Goal: Task Accomplishment & Management: Use online tool/utility

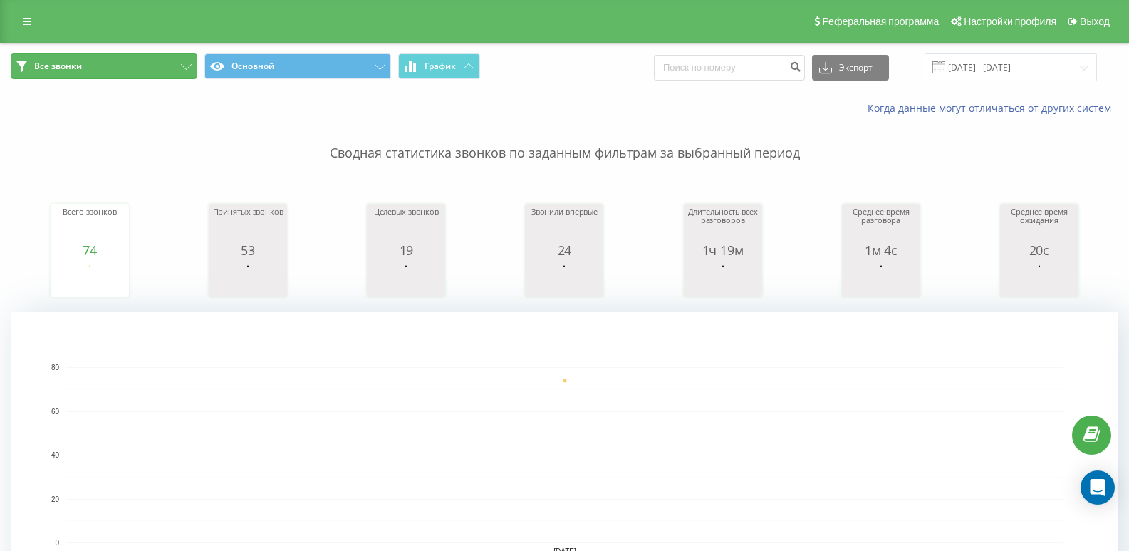
click at [36, 61] on span "Все звонки" at bounding box center [58, 66] width 48 height 11
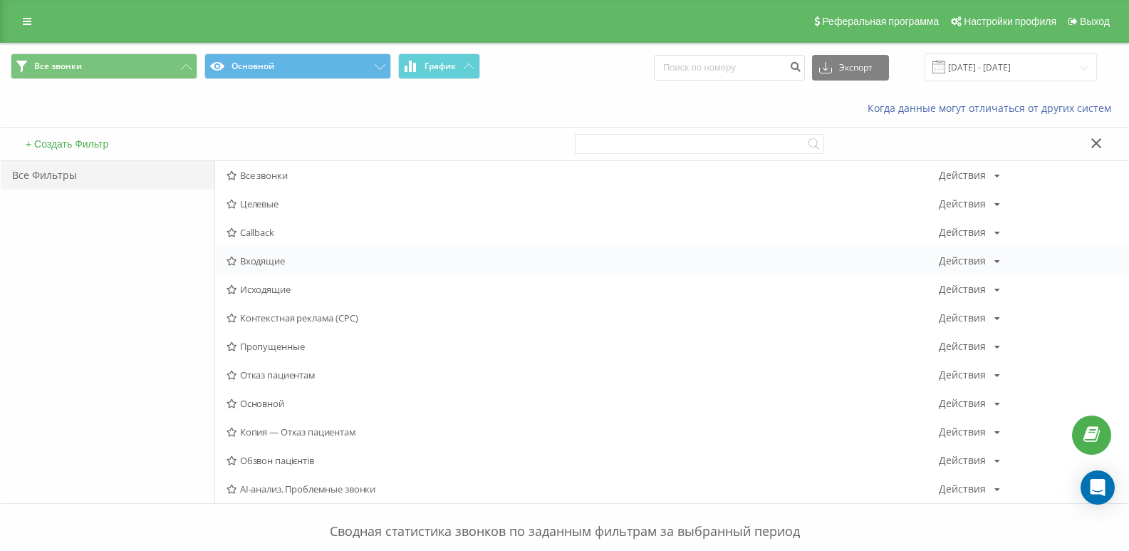
click at [254, 259] on span "Входящие" at bounding box center [583, 261] width 712 height 10
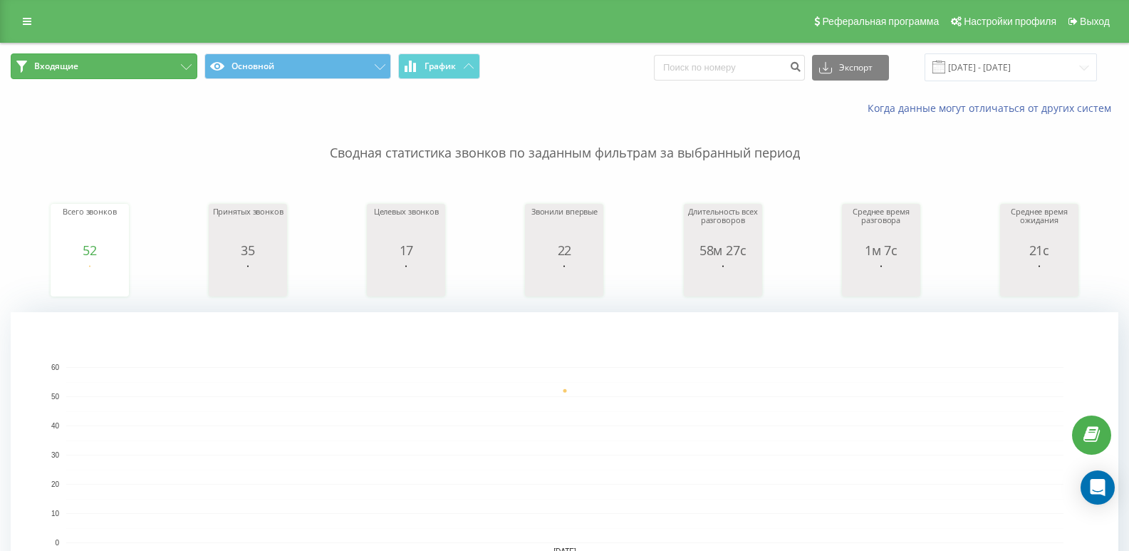
click at [36, 61] on span "Входящие" at bounding box center [56, 66] width 44 height 11
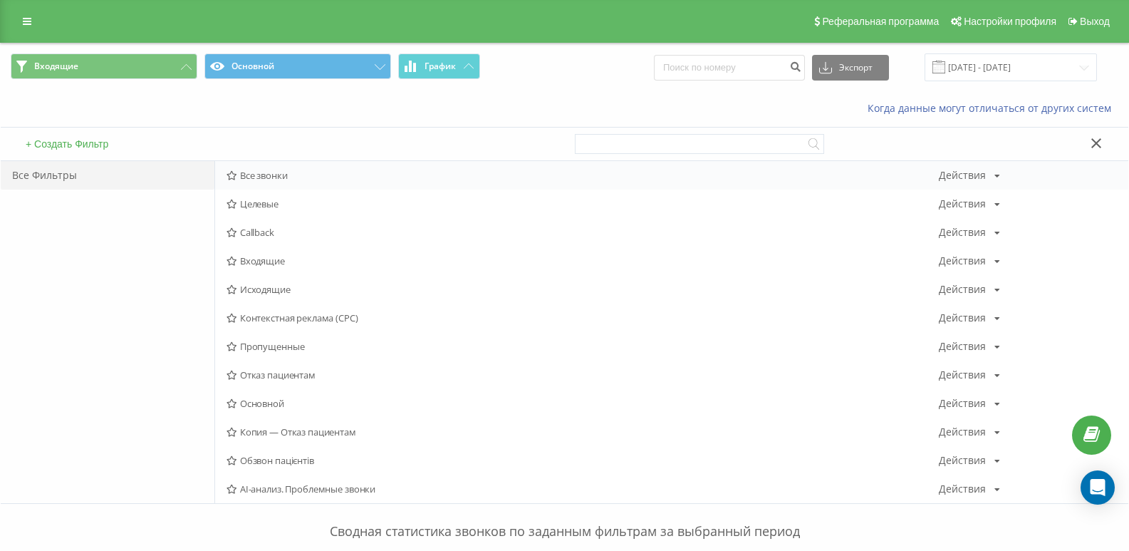
click at [264, 176] on span "Все звонки" at bounding box center [583, 175] width 712 height 10
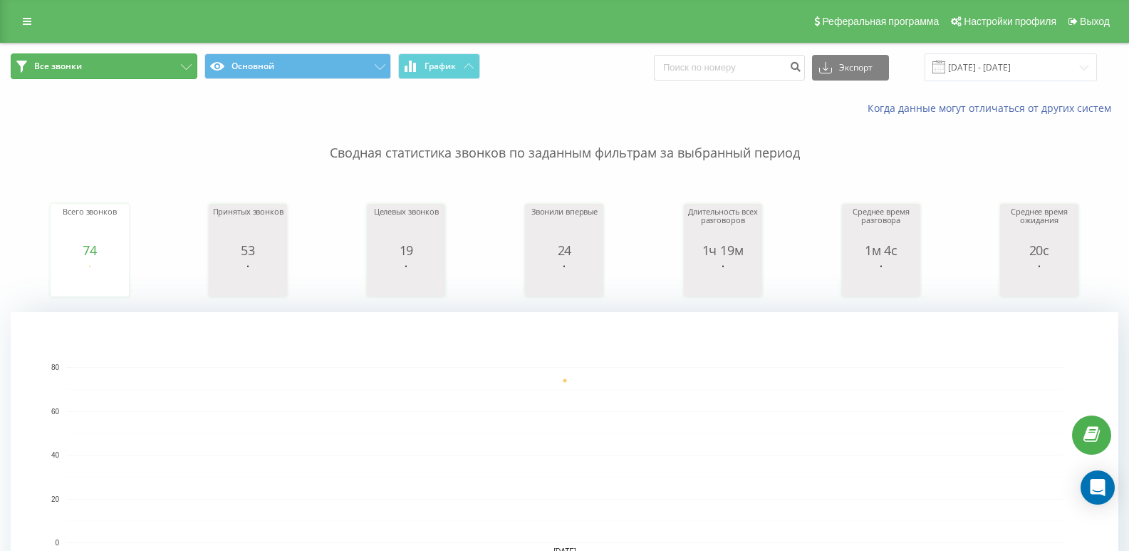
click at [38, 57] on button "Все звонки" at bounding box center [104, 66] width 187 height 26
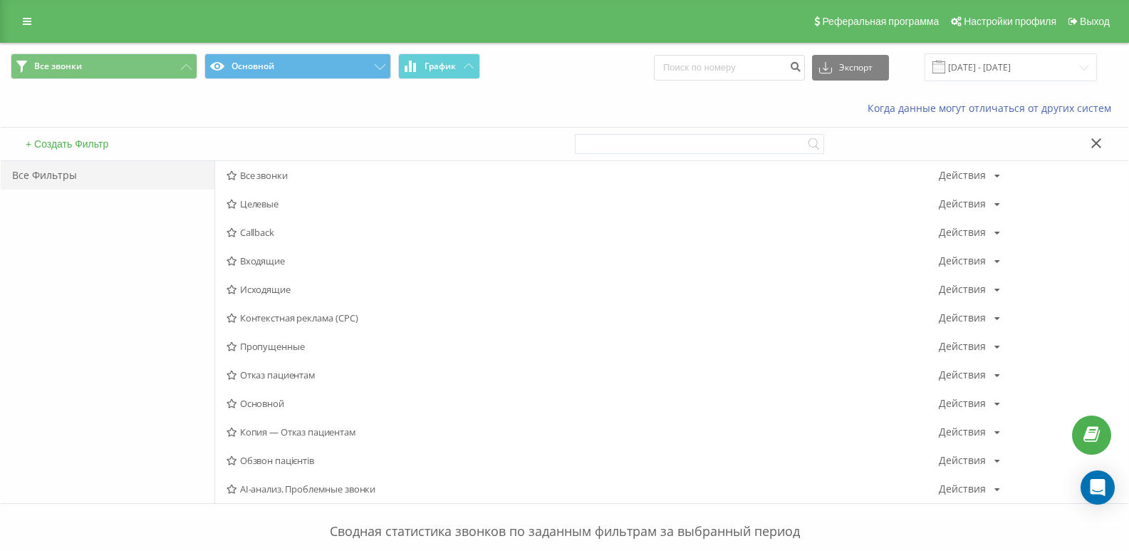
click at [264, 342] on span "Пропущенные" at bounding box center [583, 346] width 712 height 10
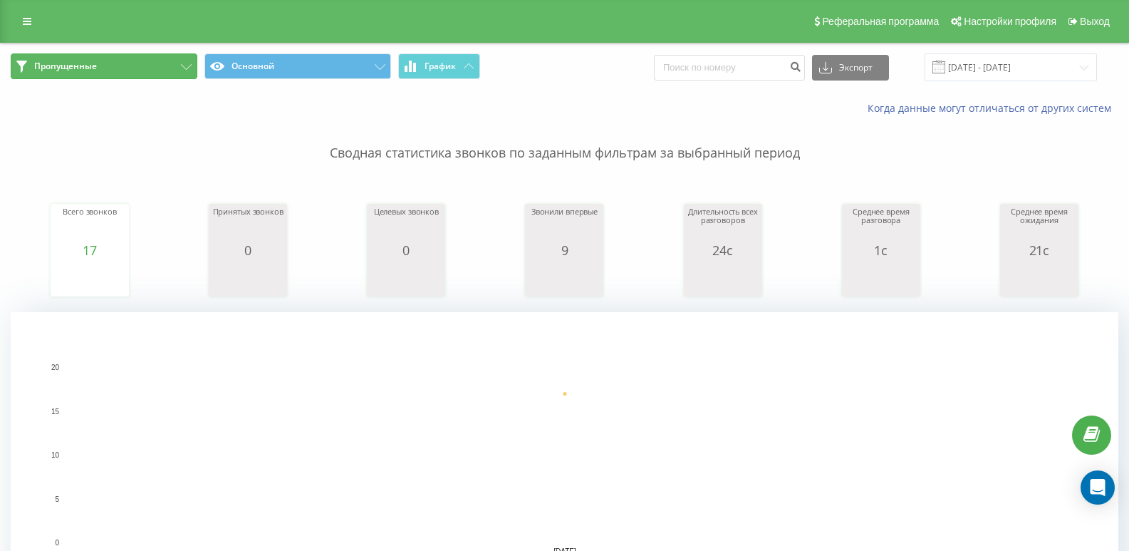
click at [100, 76] on button "Пропущенные" at bounding box center [104, 66] width 187 height 26
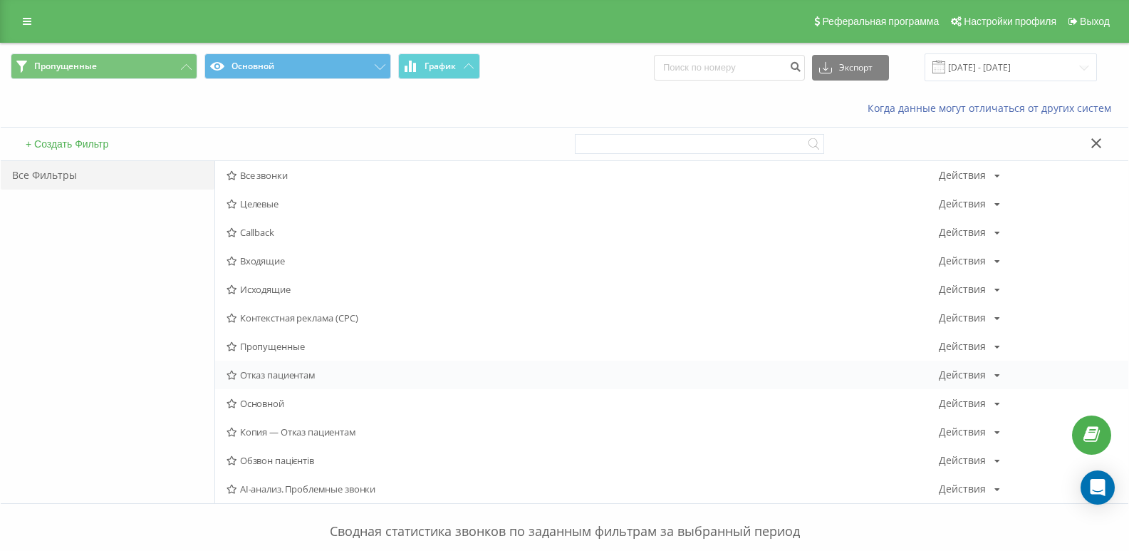
click at [269, 383] on div "Отказ пациентам Действия Редактировать Копировать Удалить По умолчанию Поделить…" at bounding box center [671, 375] width 913 height 28
click at [297, 380] on span "Отказ пациентам" at bounding box center [583, 375] width 712 height 10
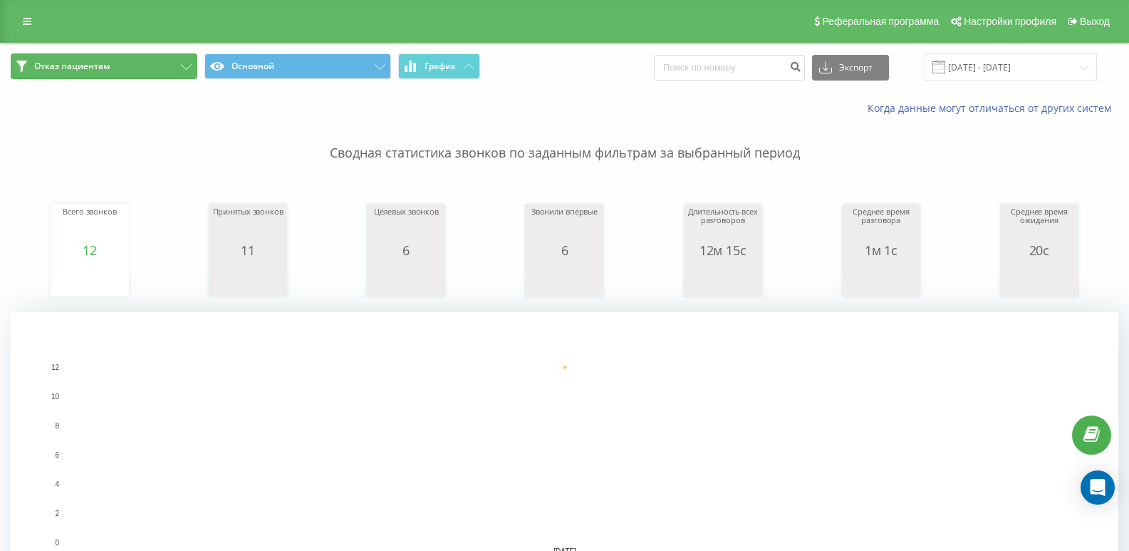
drag, startPoint x: 55, startPoint y: 66, endPoint x: 100, endPoint y: 113, distance: 65.5
click at [56, 66] on span "Отказ пациентам" at bounding box center [72, 66] width 76 height 11
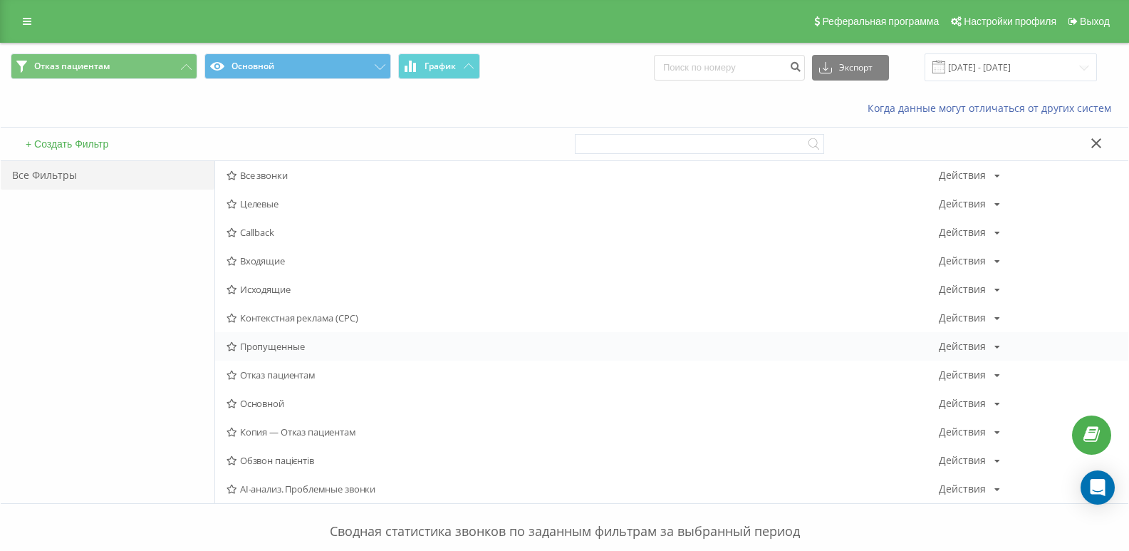
click at [276, 358] on div "Пропущенные Действия Редактировать Копировать Удалить По умолчанию Поделиться" at bounding box center [671, 346] width 913 height 28
click at [276, 351] on span "Пропущенные" at bounding box center [583, 346] width 712 height 10
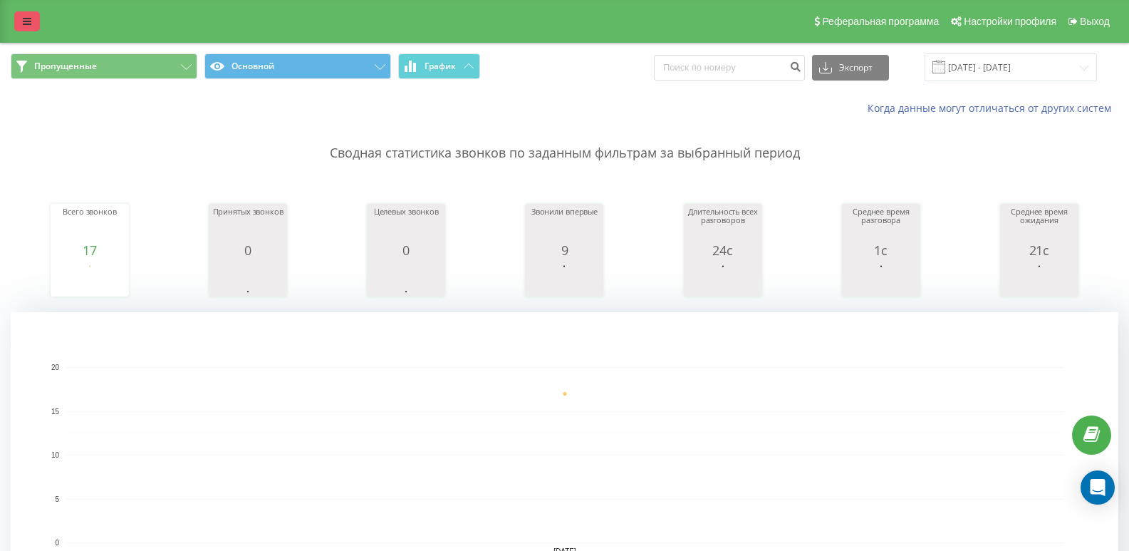
click at [25, 28] on link at bounding box center [27, 21] width 26 height 20
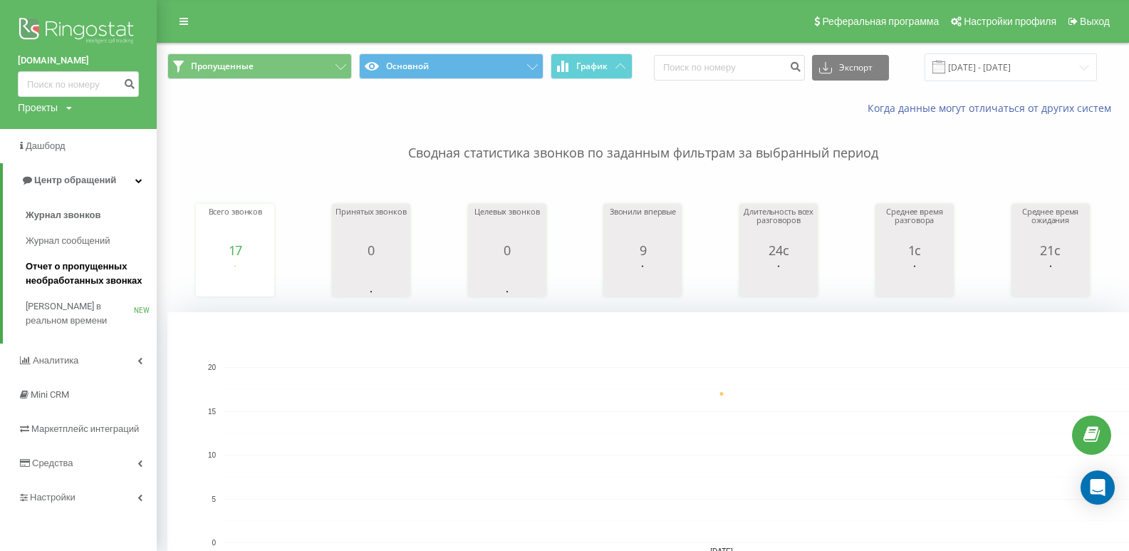
click at [98, 264] on span "Отчет о пропущенных необработанных звонках" at bounding box center [88, 273] width 124 height 28
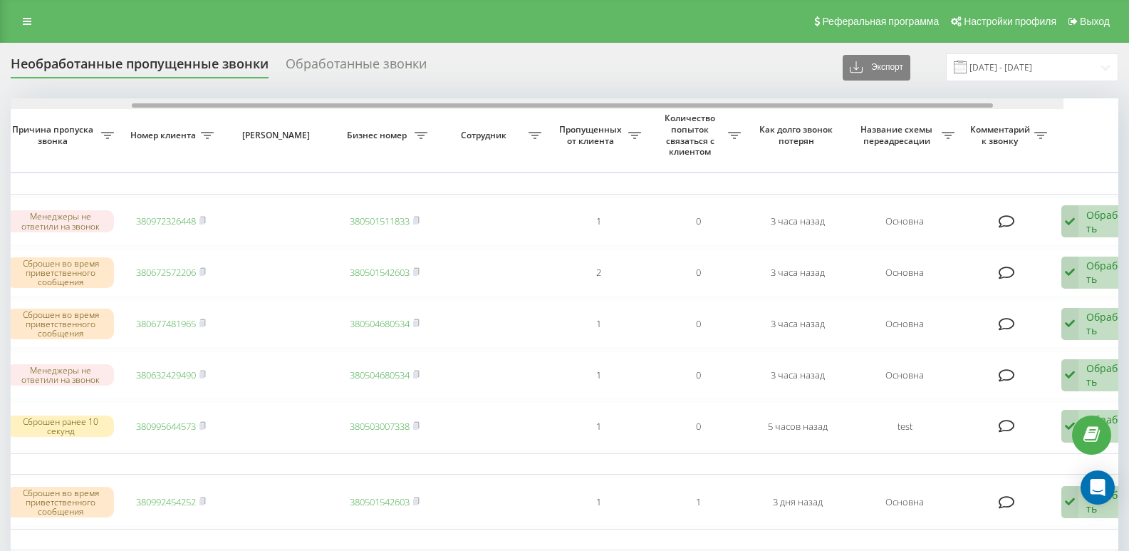
scroll to position [0, 317]
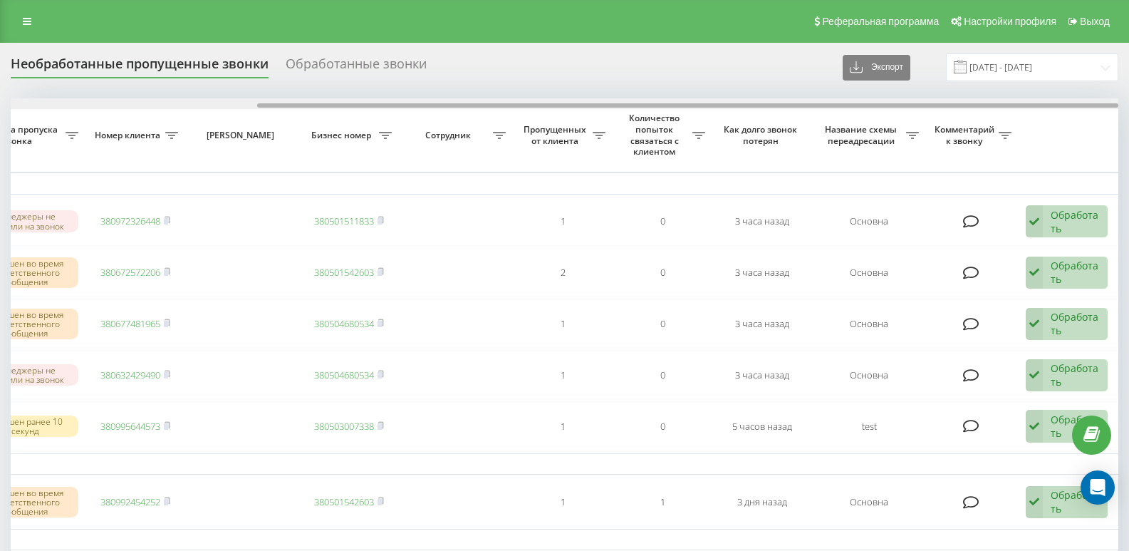
drag, startPoint x: 588, startPoint y: 105, endPoint x: 965, endPoint y: 133, distance: 378.0
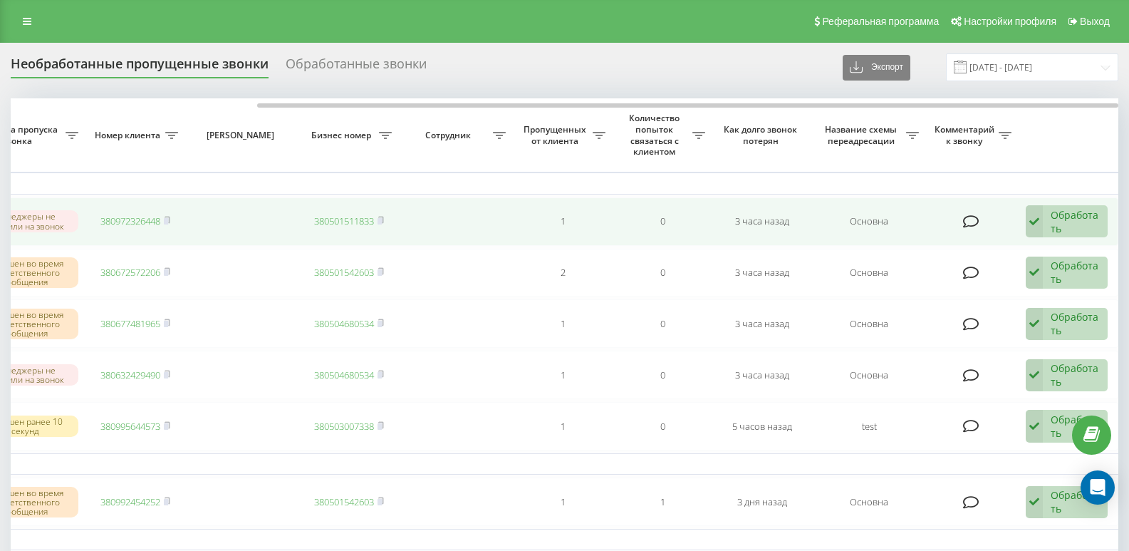
click at [1072, 210] on div "Обработать" at bounding box center [1075, 221] width 49 height 27
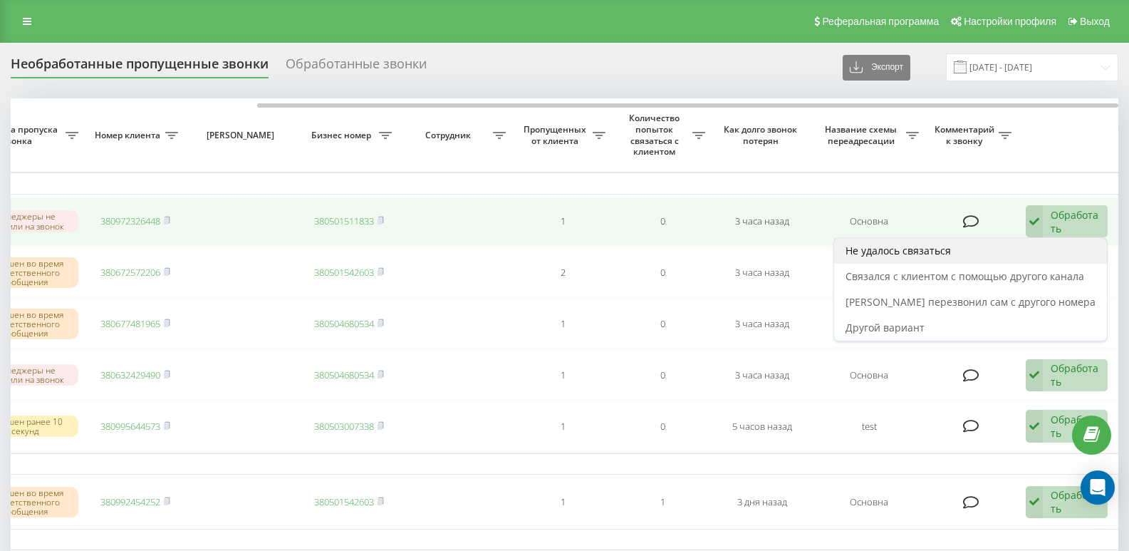
click at [924, 254] on span "Не удалось связаться" at bounding box center [898, 251] width 105 height 14
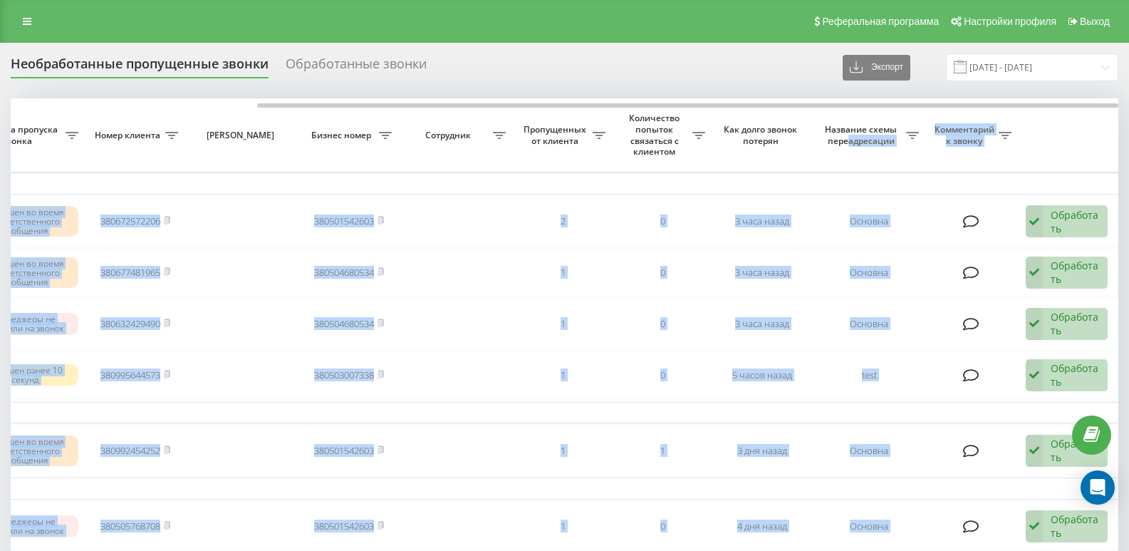
drag, startPoint x: 543, startPoint y: 100, endPoint x: 876, endPoint y: 151, distance: 337.2
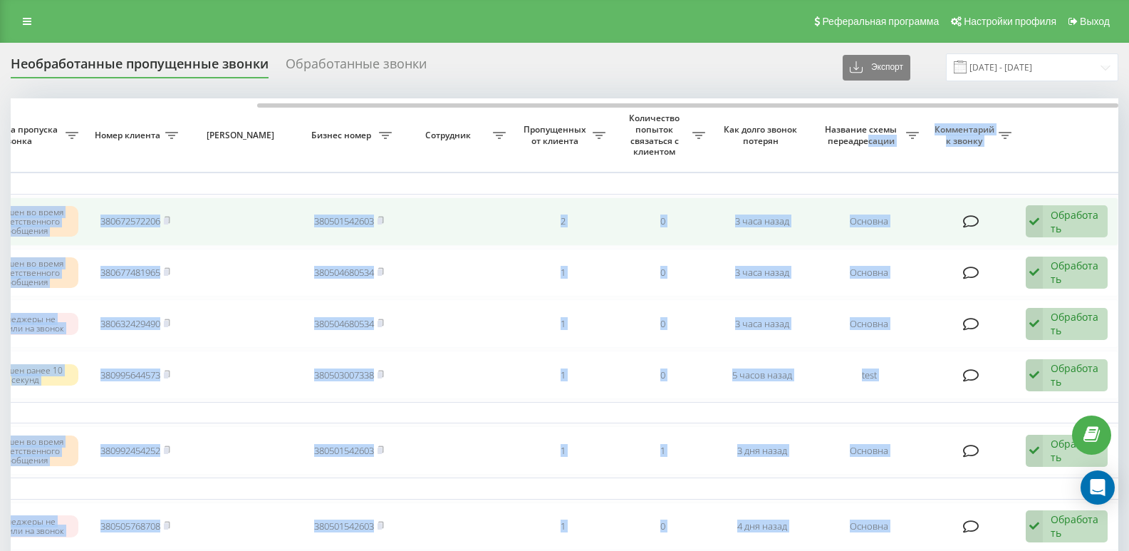
click at [1040, 212] on icon at bounding box center [1034, 221] width 17 height 33
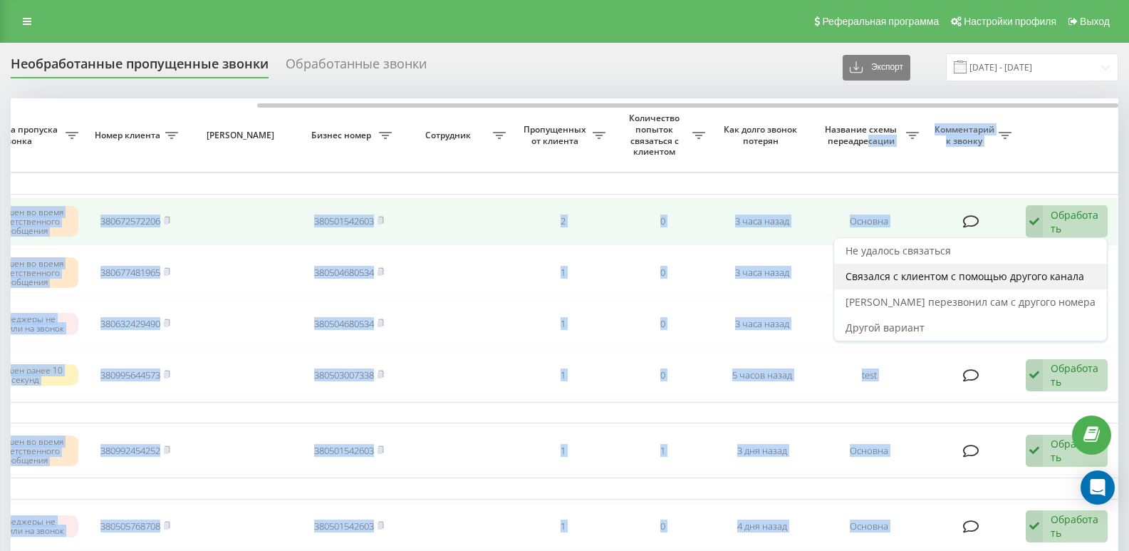
click at [943, 277] on span "Связался с клиентом с помощью другого канала" at bounding box center [965, 276] width 239 height 14
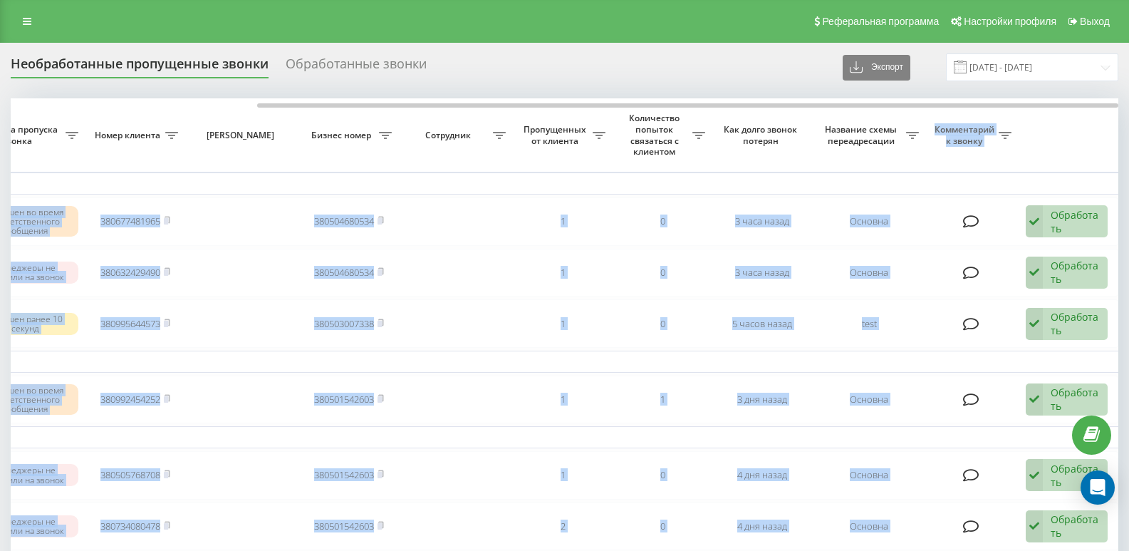
drag, startPoint x: 656, startPoint y: 108, endPoint x: 1016, endPoint y: 170, distance: 365.1
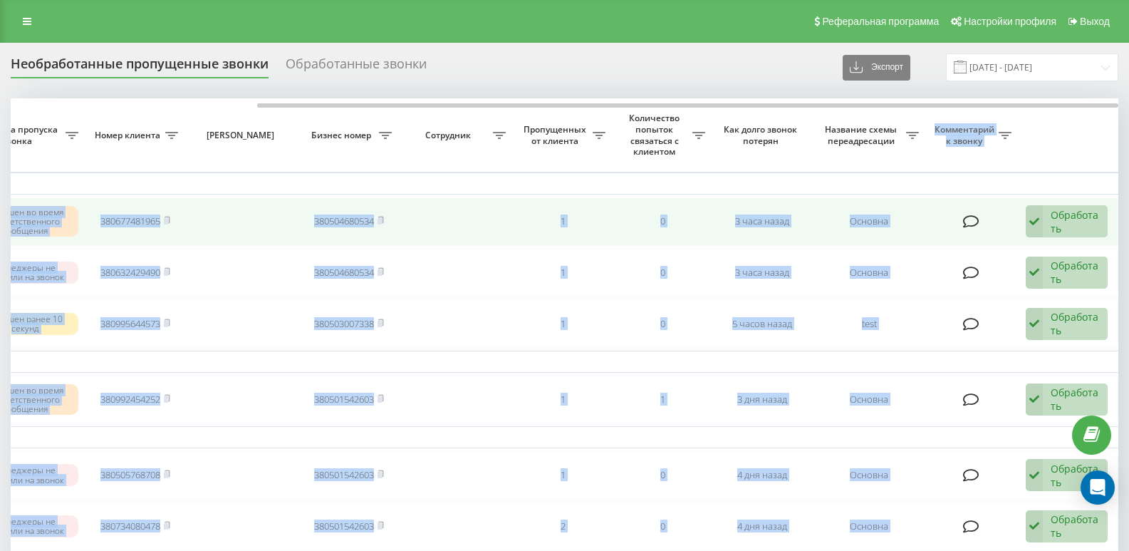
click at [1053, 212] on div "Обработать" at bounding box center [1075, 221] width 49 height 27
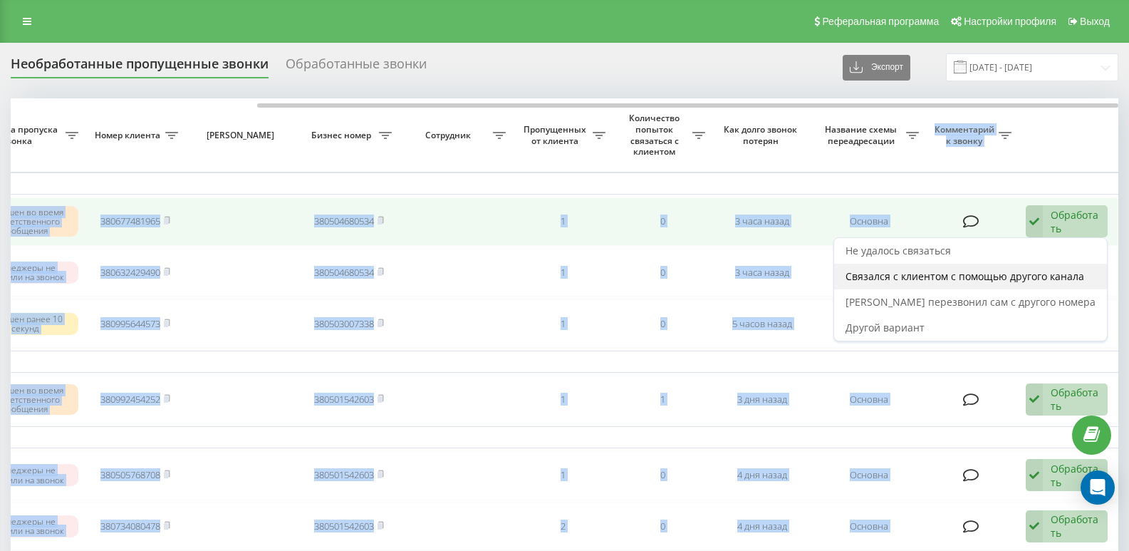
click at [929, 276] on span "Связался с клиентом с помощью другого канала" at bounding box center [965, 276] width 239 height 14
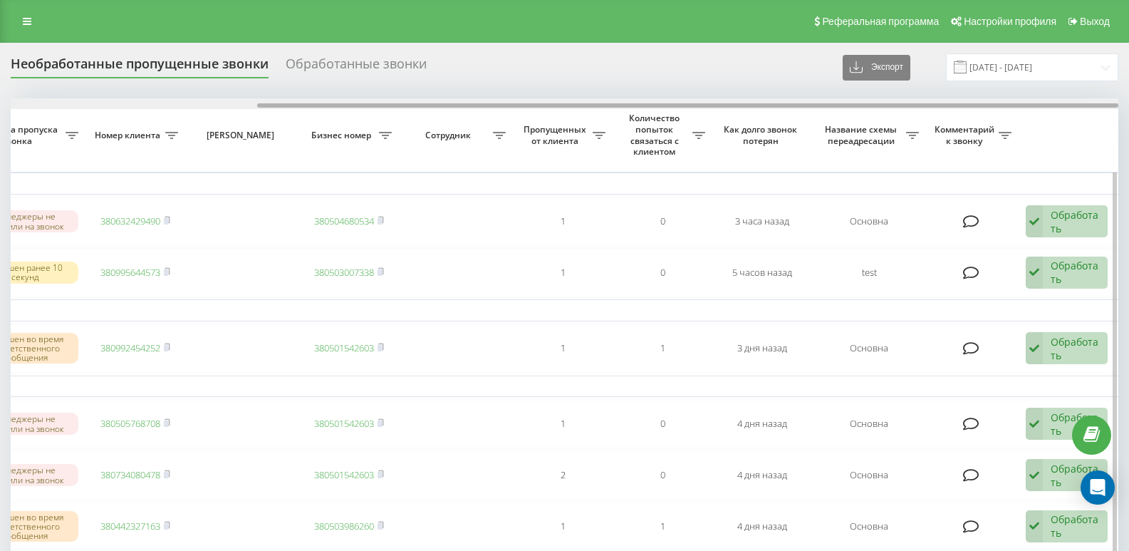
drag, startPoint x: 398, startPoint y: 105, endPoint x: 868, endPoint y: 148, distance: 472.2
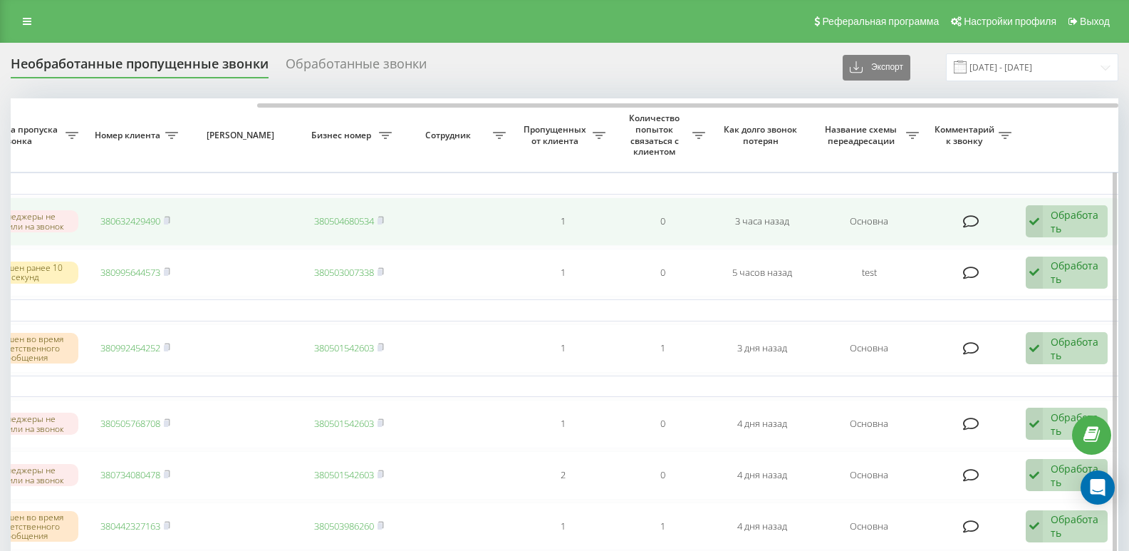
click at [1078, 219] on div "Обработать" at bounding box center [1075, 221] width 49 height 27
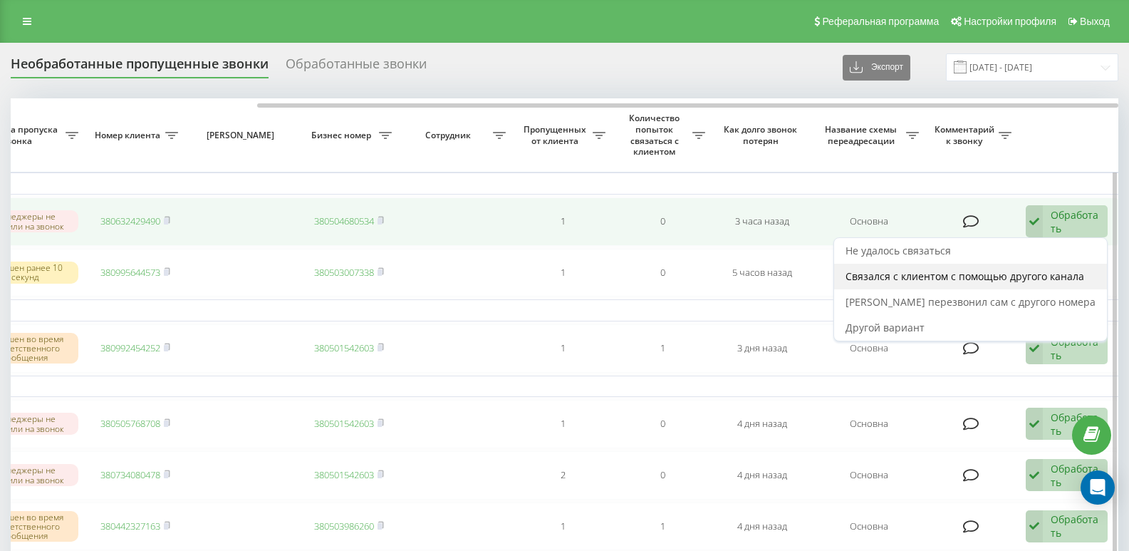
click at [979, 274] on span "Связался с клиентом с помощью другого канала" at bounding box center [965, 276] width 239 height 14
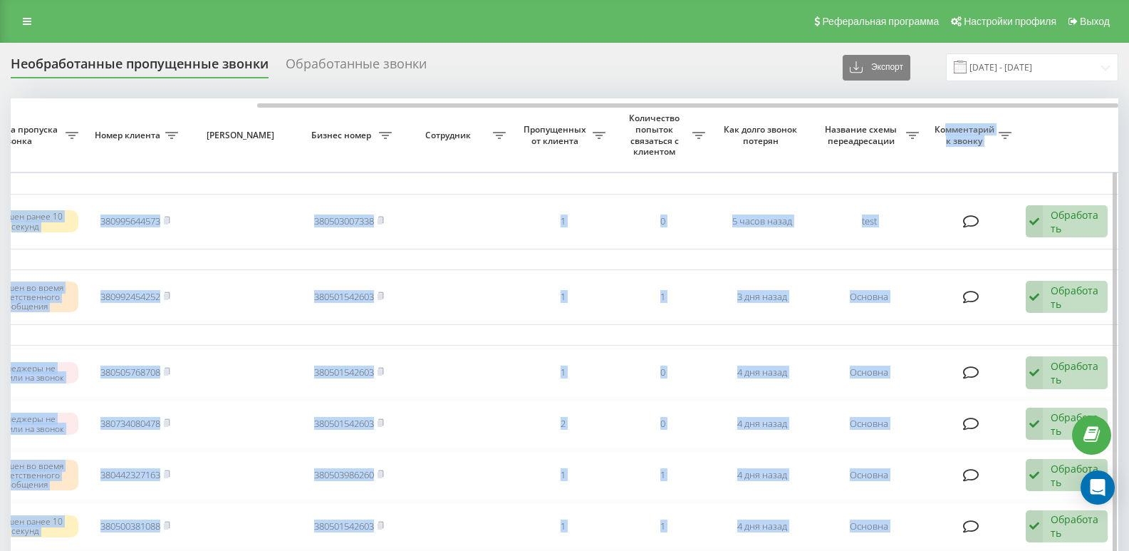
drag, startPoint x: 681, startPoint y: 108, endPoint x: 982, endPoint y: 146, distance: 303.0
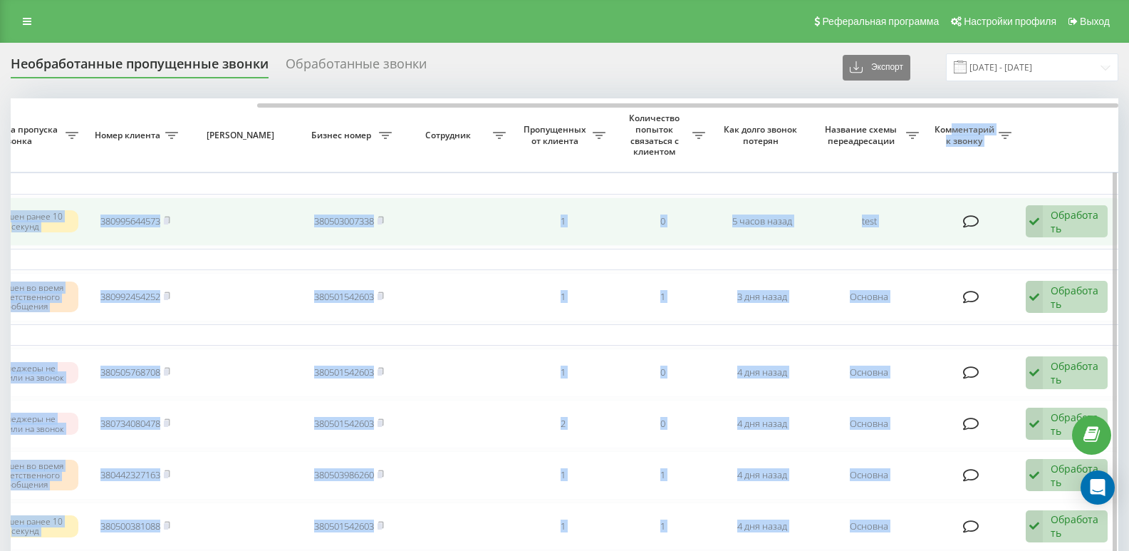
click at [1063, 218] on div "Обработать" at bounding box center [1075, 221] width 49 height 27
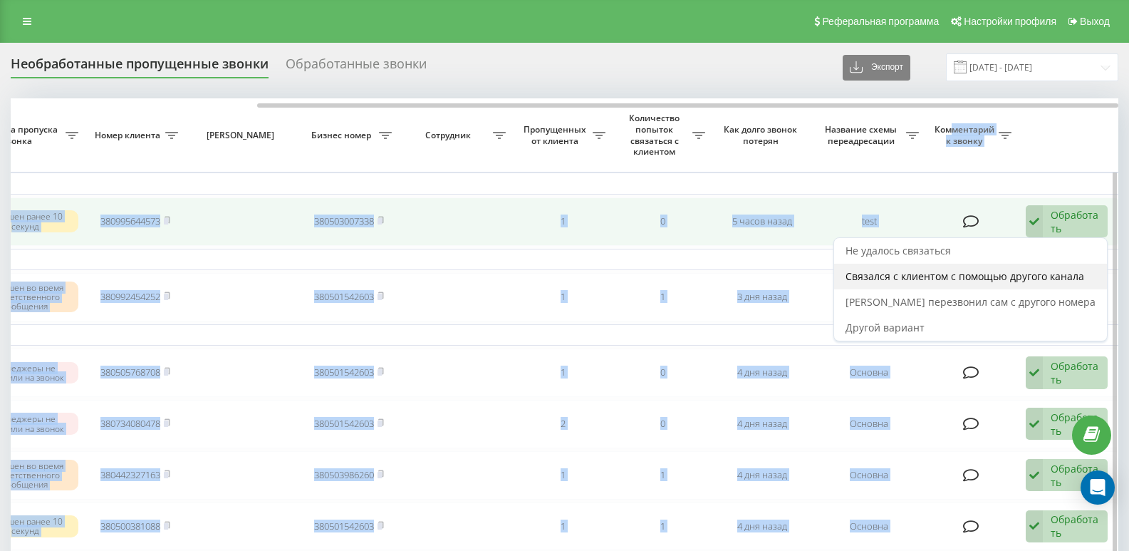
click at [1013, 274] on span "Связался с клиентом с помощью другого канала" at bounding box center [965, 276] width 239 height 14
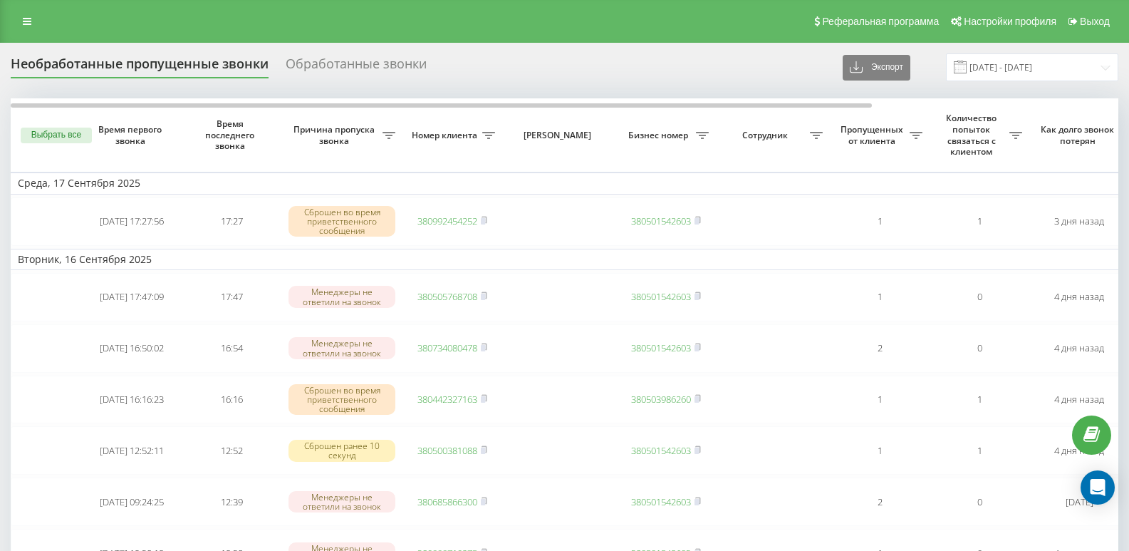
drag, startPoint x: 24, startPoint y: 8, endPoint x: 28, endPoint y: 24, distance: 16.2
click at [23, 8] on div "Реферальная программа Настройки профиля Выход" at bounding box center [564, 21] width 1129 height 43
click at [28, 28] on link at bounding box center [27, 21] width 26 height 20
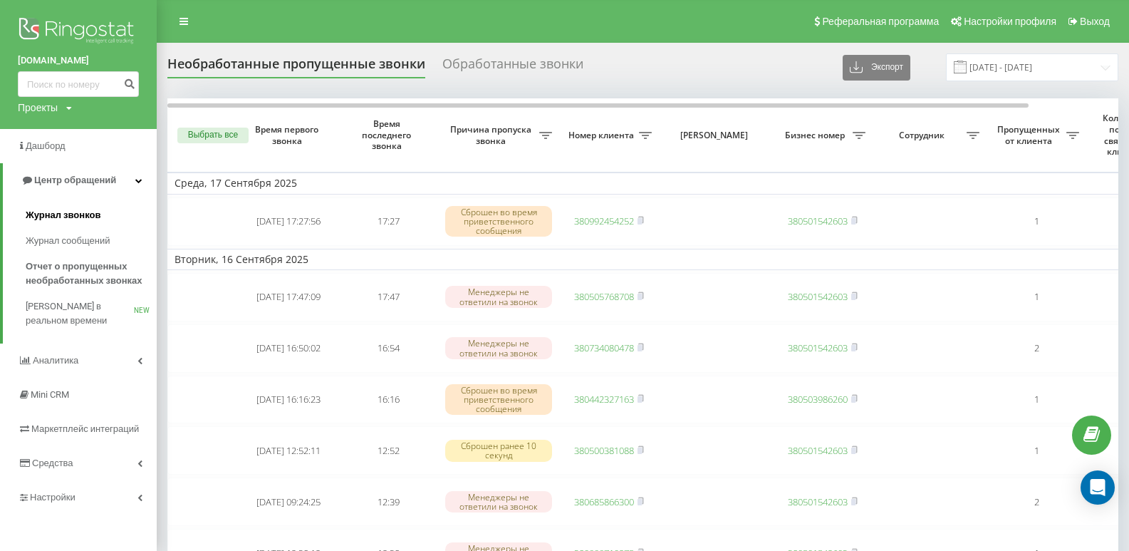
click at [75, 208] on link "Журнал звонков" at bounding box center [91, 215] width 131 height 26
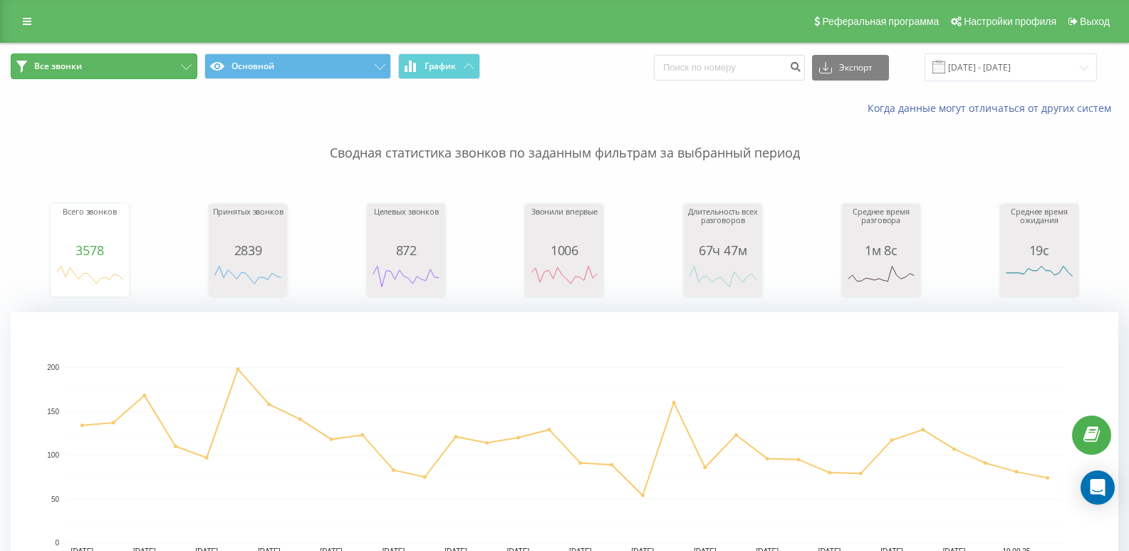
click at [103, 57] on button "Все звонки" at bounding box center [104, 66] width 187 height 26
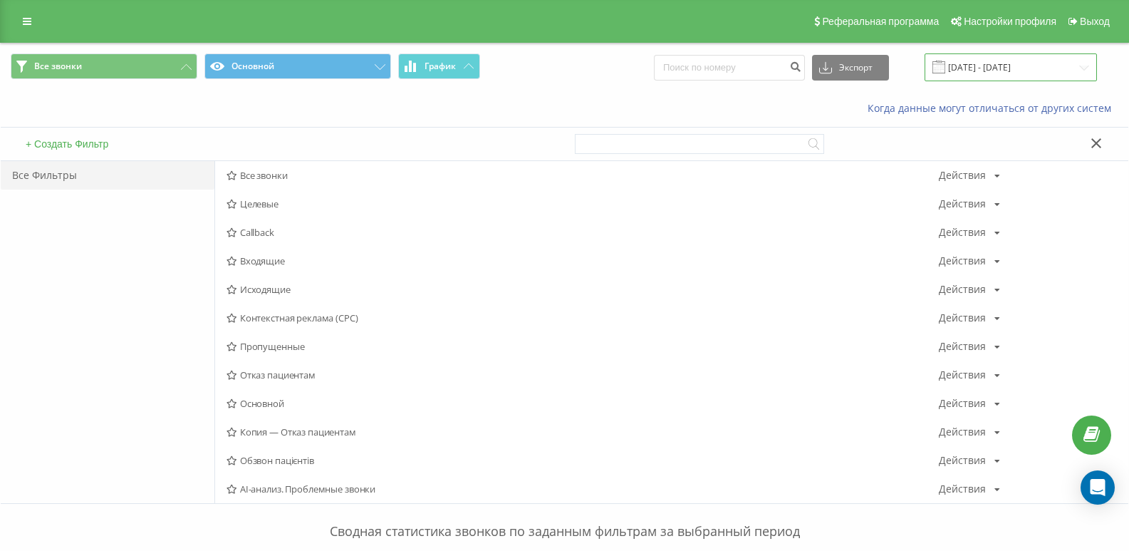
click at [1060, 72] on input "[DATE] - [DATE]" at bounding box center [1011, 67] width 172 height 28
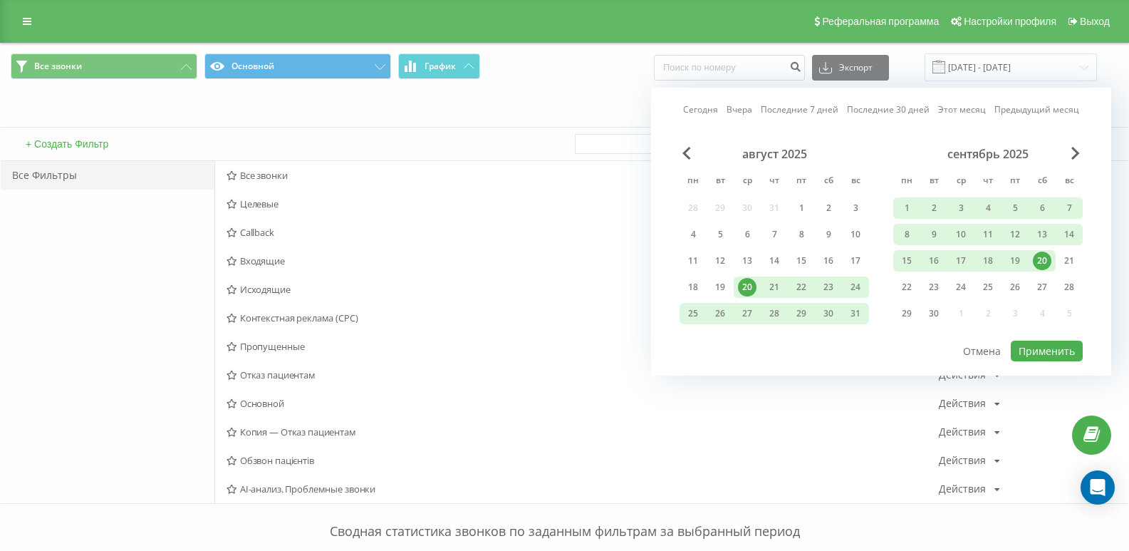
click at [692, 106] on link "Сегодня" at bounding box center [700, 110] width 35 height 14
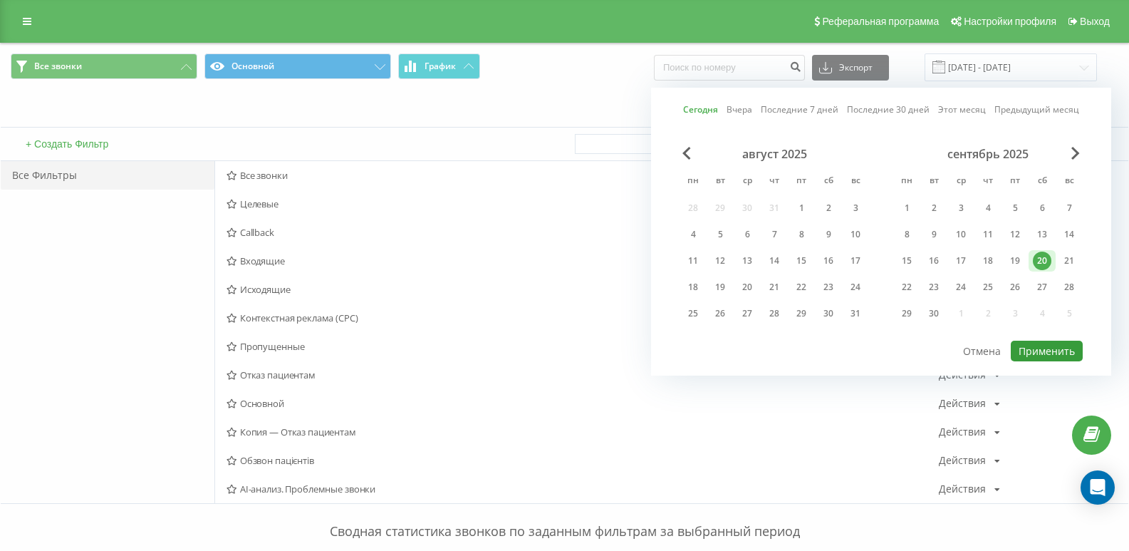
click at [1064, 352] on button "Применить" at bounding box center [1047, 351] width 72 height 21
type input "20.09.2025 - 20.09.2025"
